Goal: Communication & Community: Participate in discussion

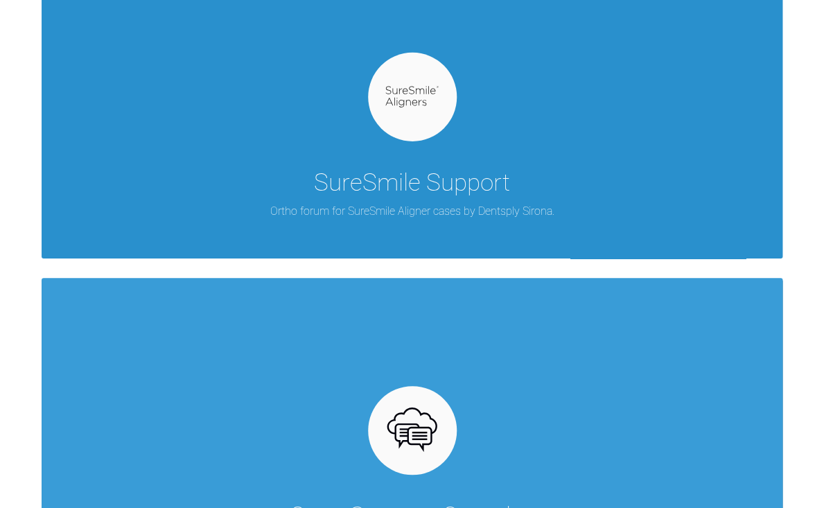
click at [398, 213] on p "Ortho forum for SureSmile Aligner cases by Dentsply Sirona." at bounding box center [412, 211] width 284 height 18
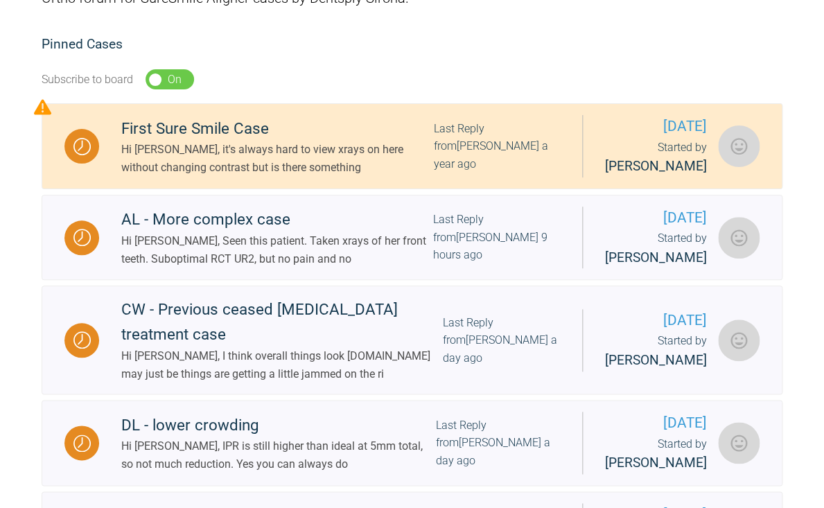
scroll to position [261, 0]
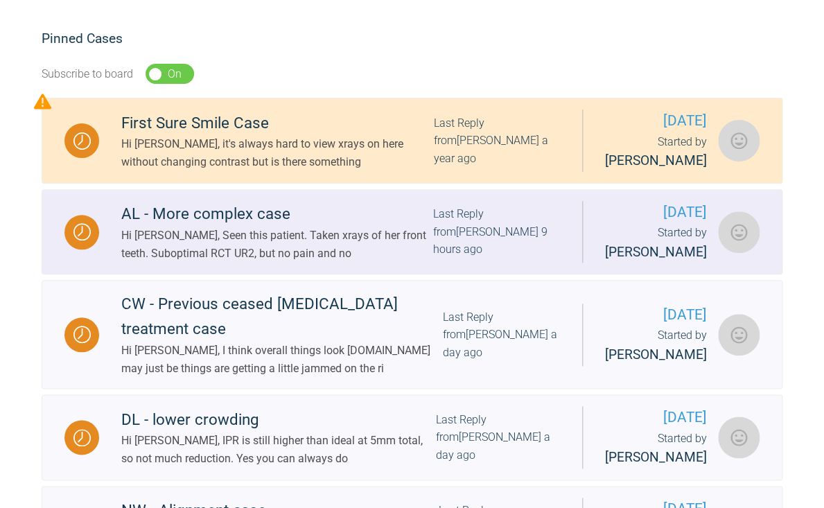
click at [375, 262] on div "Hi [PERSON_NAME], Seen this patient. Taken xrays of her front teeth. Suboptimal…" at bounding box center [276, 244] width 311 height 35
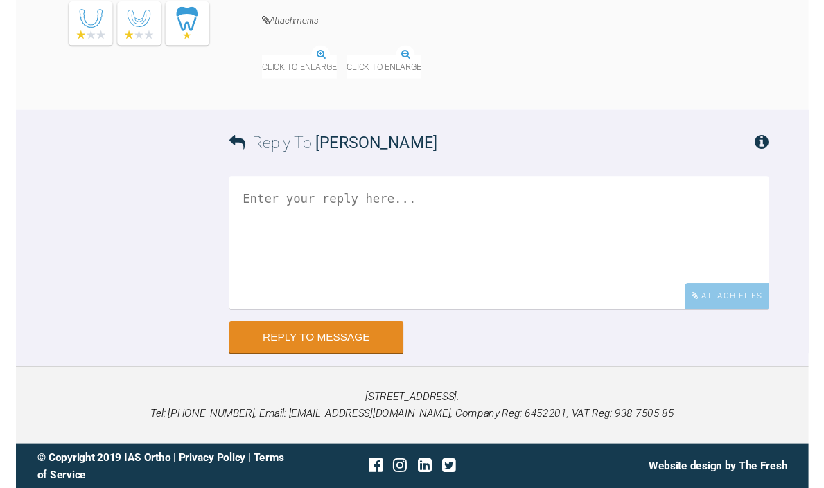
scroll to position [9049, 0]
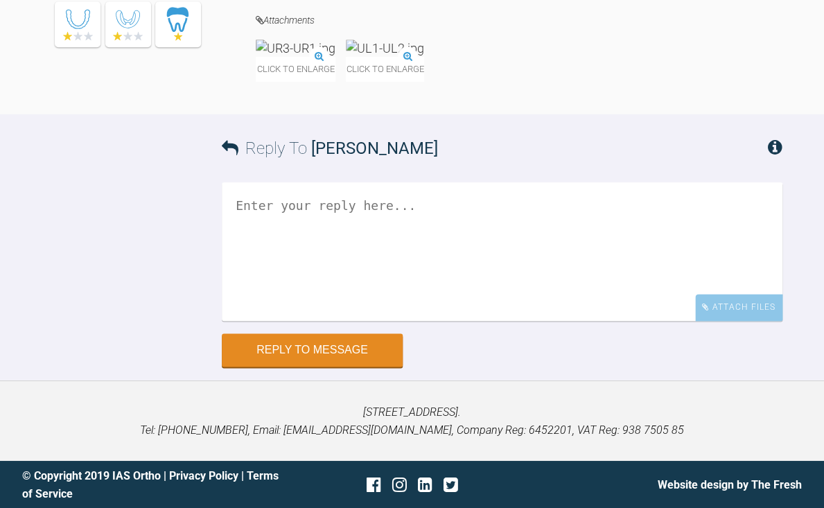
click at [424, 57] on img at bounding box center [385, 47] width 78 height 17
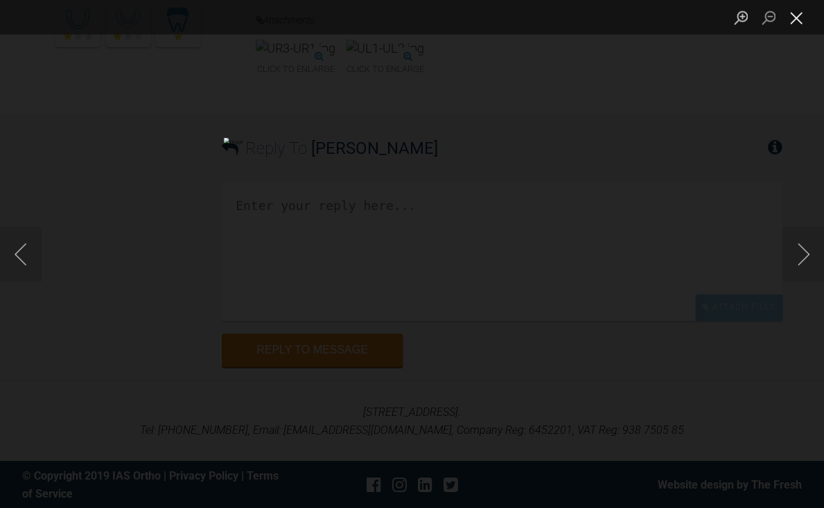
click at [793, 20] on button "Close lightbox" at bounding box center [796, 18] width 28 height 24
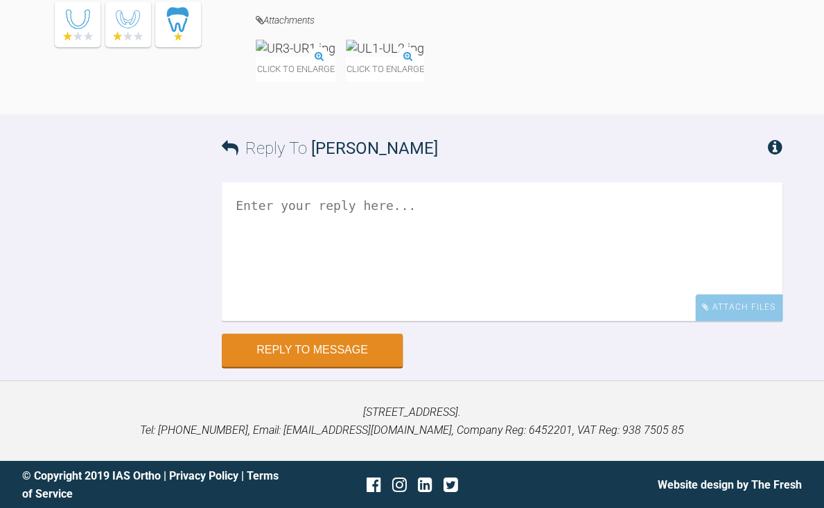
click at [424, 57] on img at bounding box center [385, 47] width 78 height 17
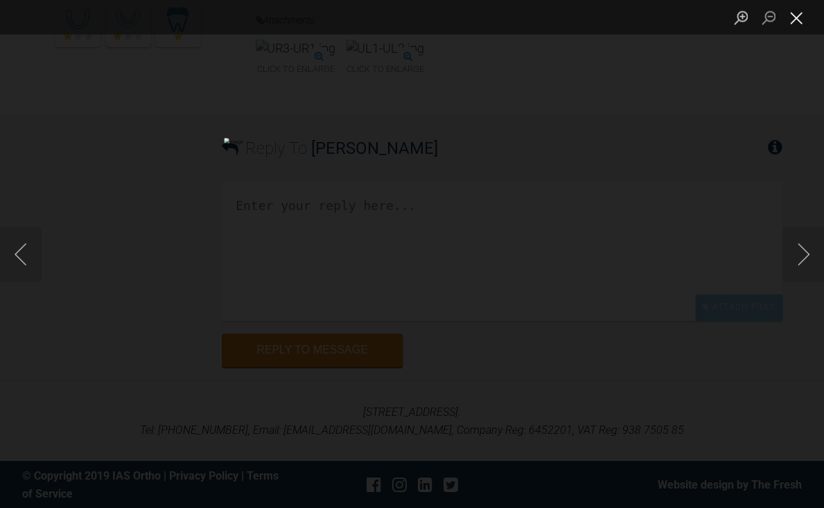
click at [798, 25] on button "Close lightbox" at bounding box center [796, 18] width 28 height 24
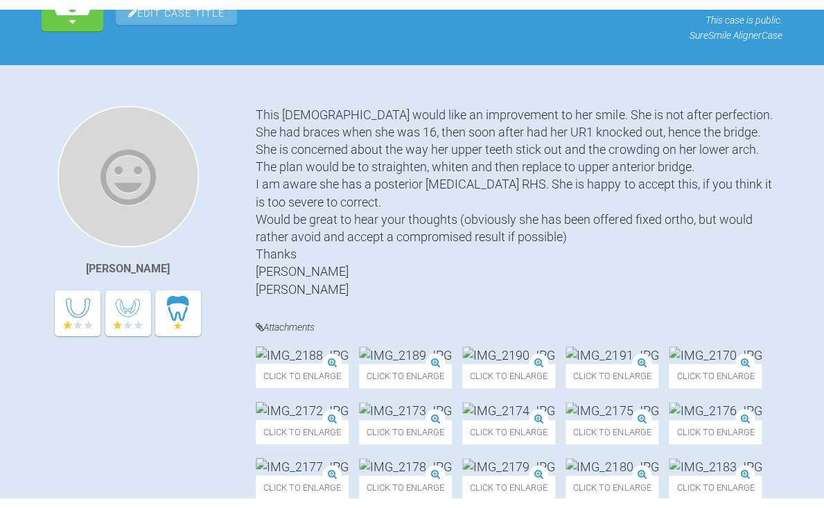
scroll to position [0, 0]
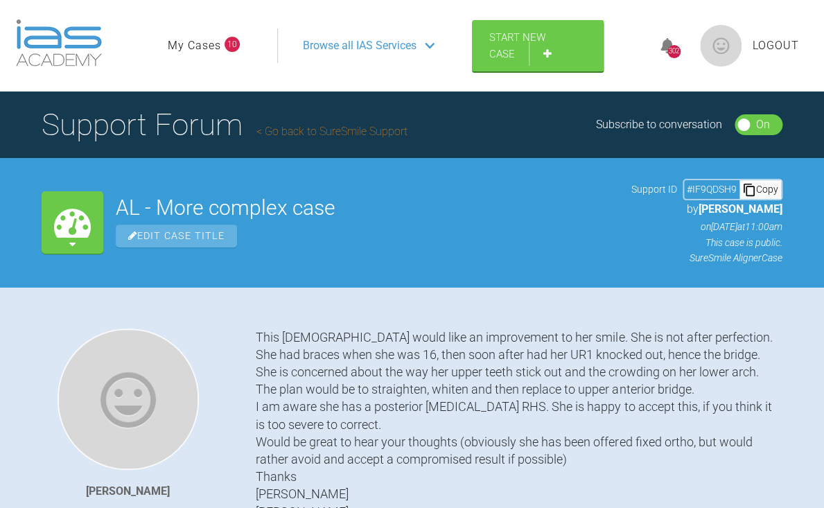
click at [383, 46] on span "Browse all IAS Services" at bounding box center [360, 46] width 114 height 18
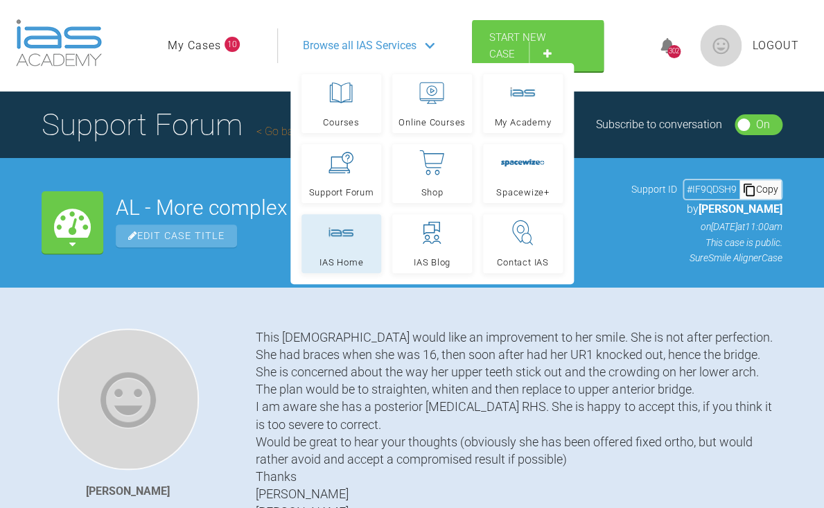
click at [355, 264] on span "IAS Home" at bounding box center [341, 262] width 44 height 9
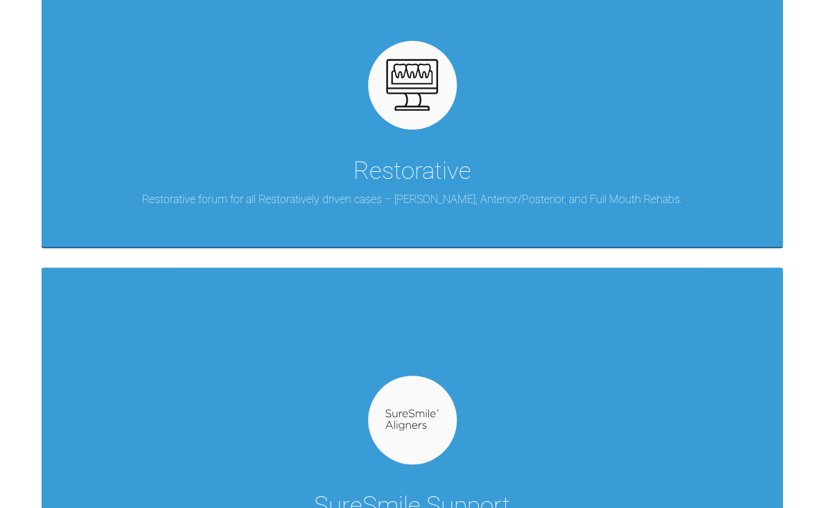
click at [414, 391] on div at bounding box center [412, 420] width 89 height 89
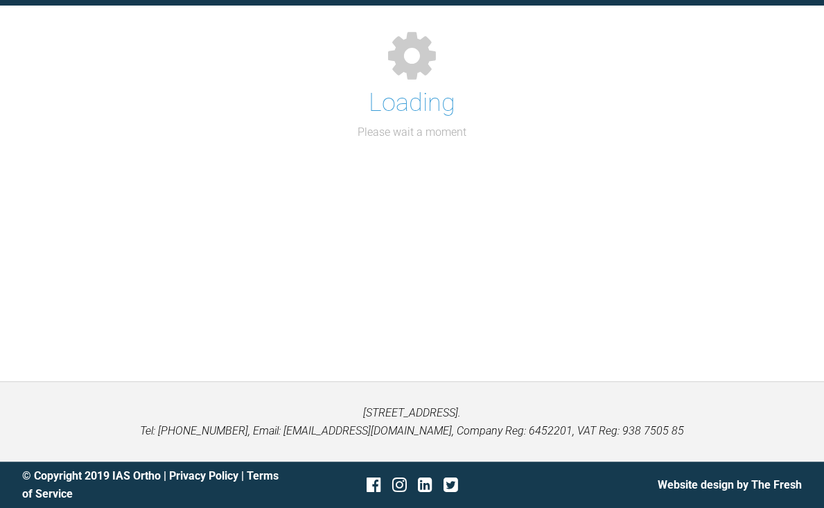
scroll to position [152, 0]
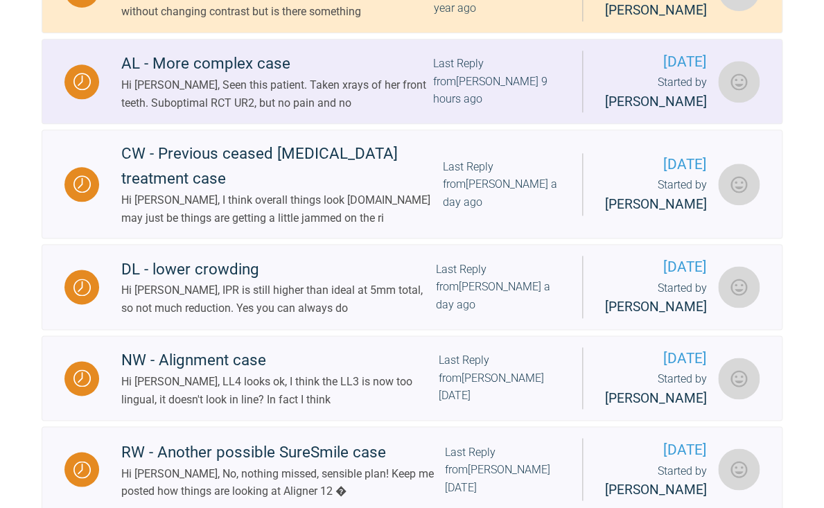
click at [301, 112] on div "Hi [PERSON_NAME], Seen this patient. Taken xrays of her front teeth. Suboptimal…" at bounding box center [276, 93] width 311 height 35
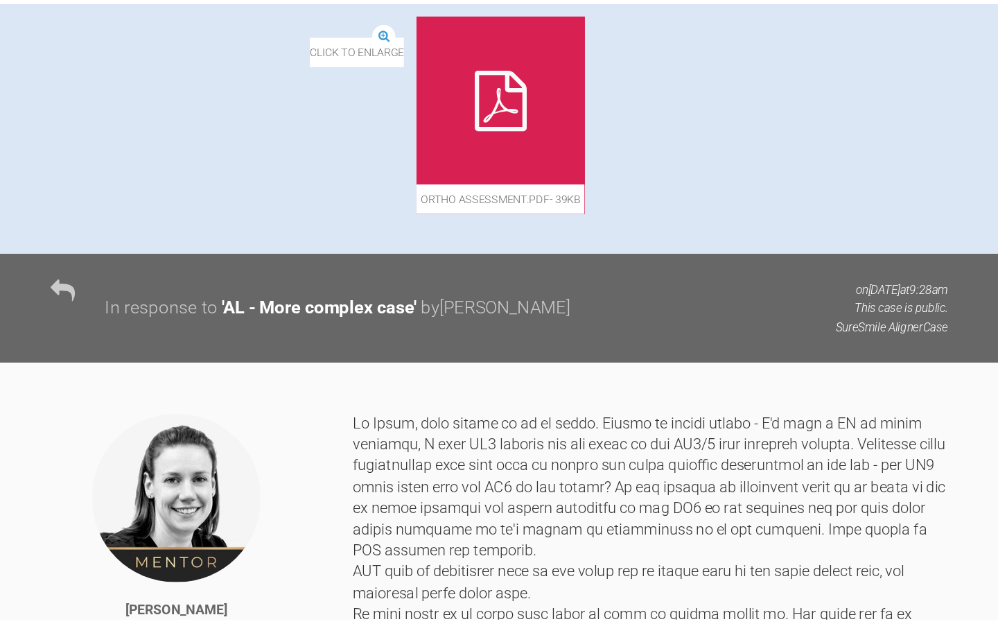
scroll to position [878, 0]
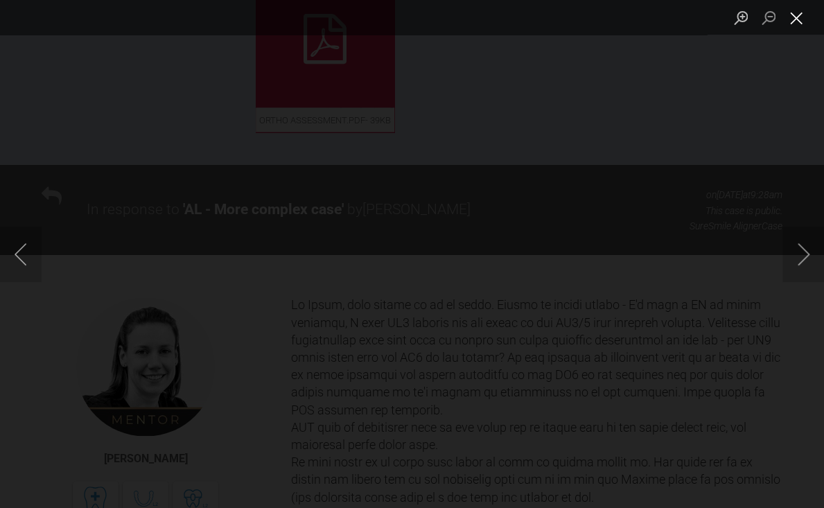
click at [798, 23] on button "Close lightbox" at bounding box center [796, 18] width 28 height 24
